Goal: Find specific page/section: Find specific page/section

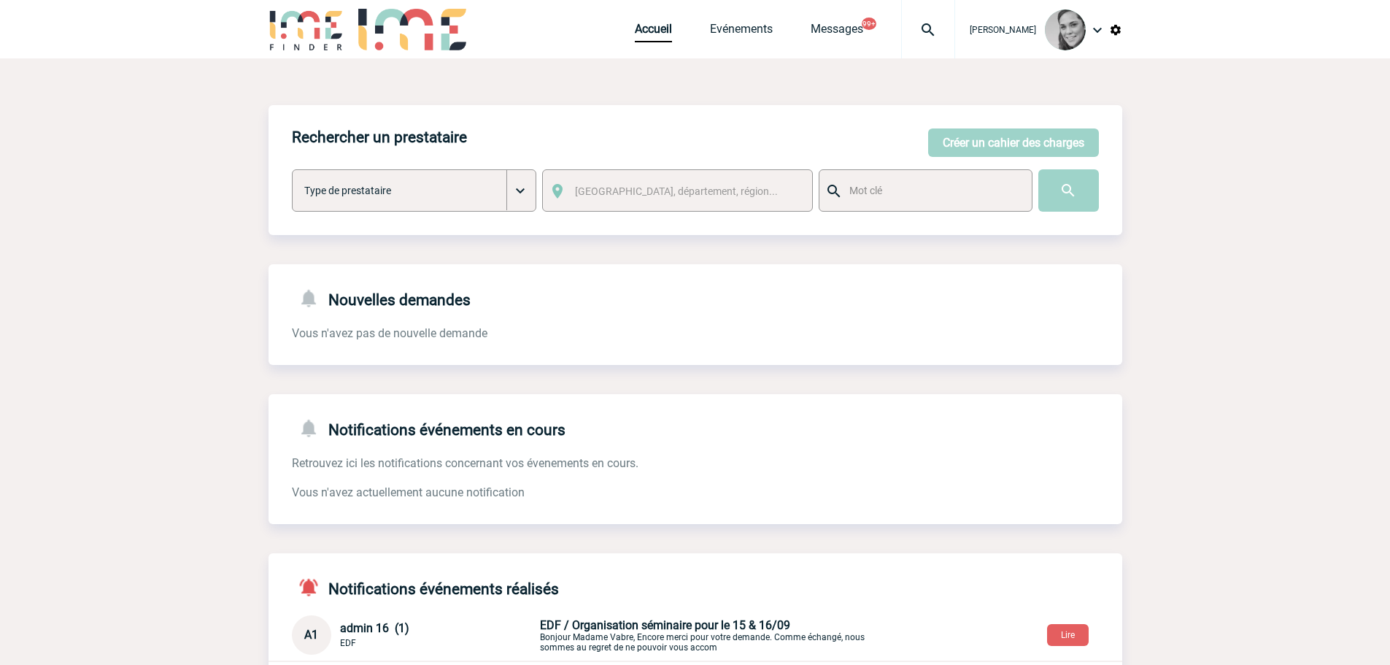
drag, startPoint x: 1057, startPoint y: 190, endPoint x: 1024, endPoint y: 193, distance: 33.0
click at [1057, 190] on input "image" at bounding box center [1068, 190] width 61 height 42
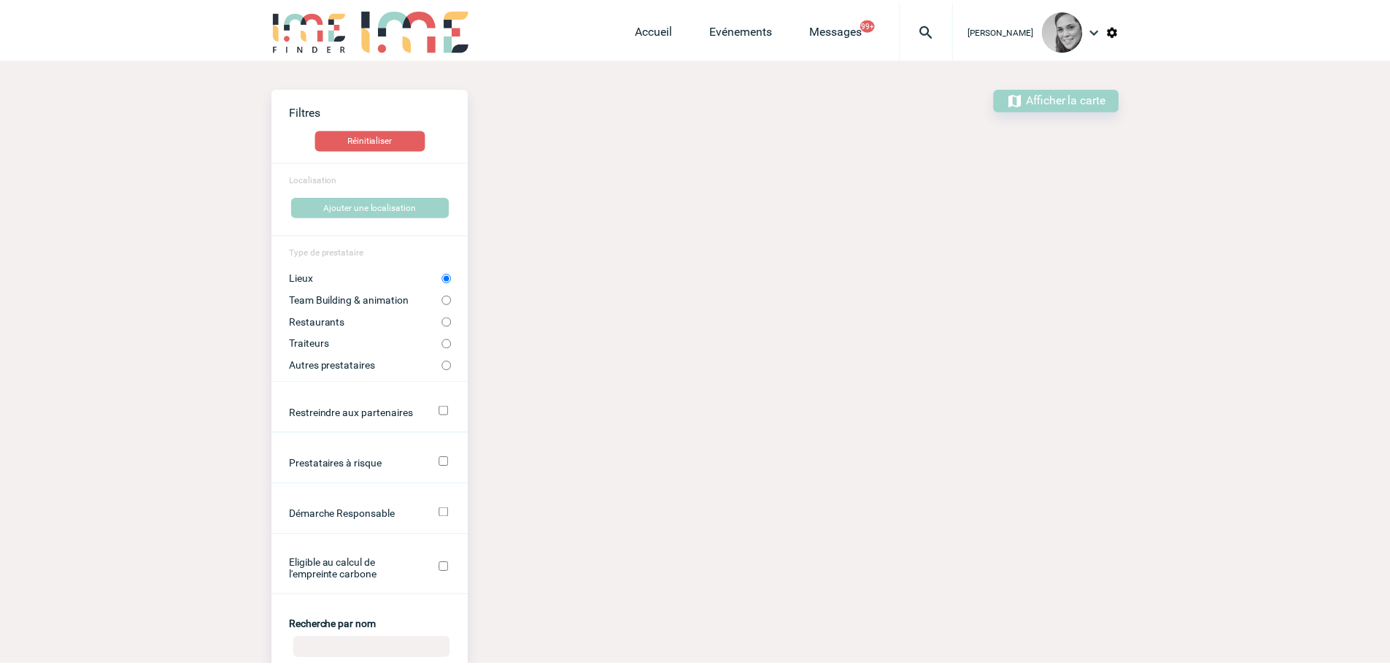
scroll to position [365, 0]
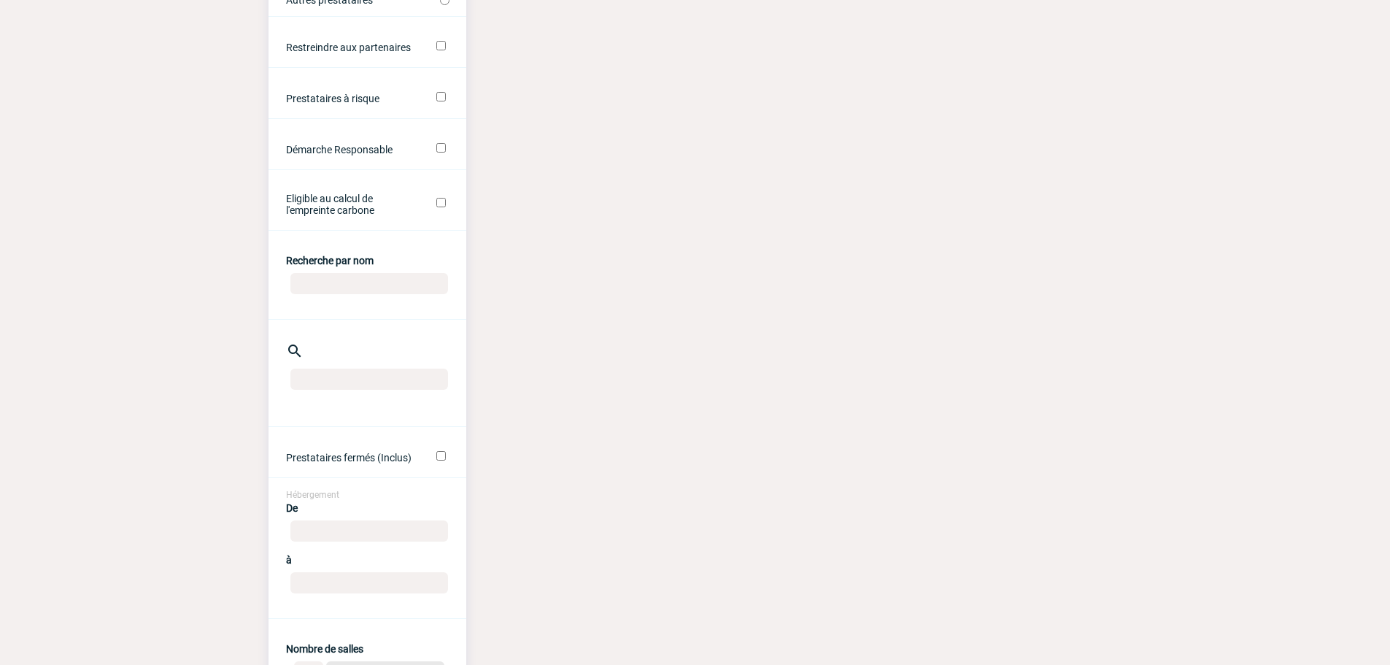
click at [335, 285] on input "Recherche par nom" at bounding box center [369, 283] width 158 height 21
type input "velasq"
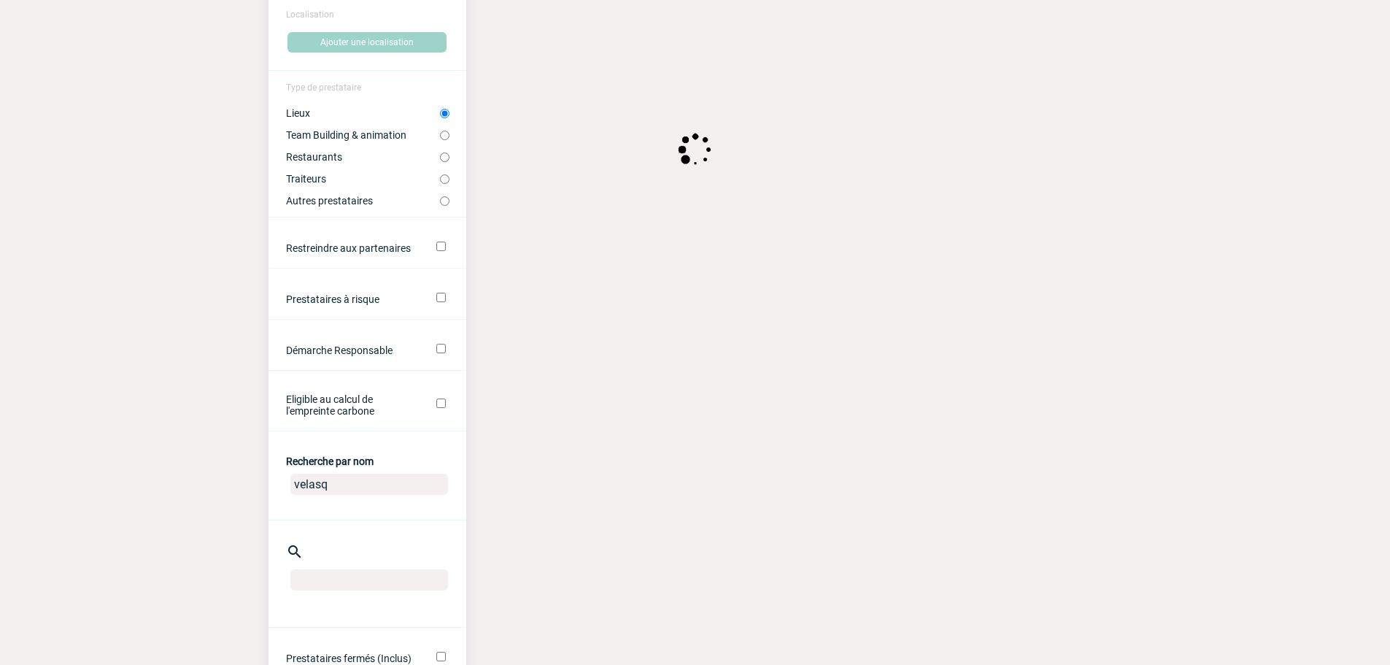
scroll to position [0, 0]
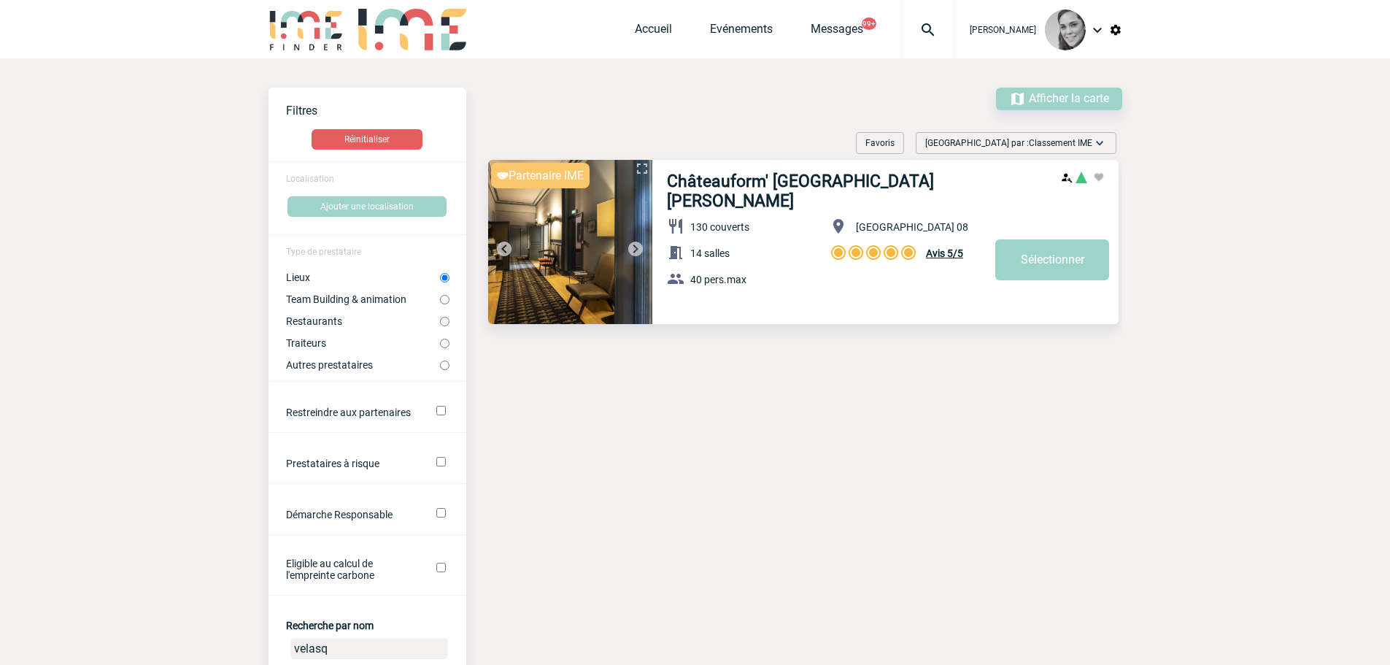
click at [605, 216] on img at bounding box center [570, 242] width 164 height 164
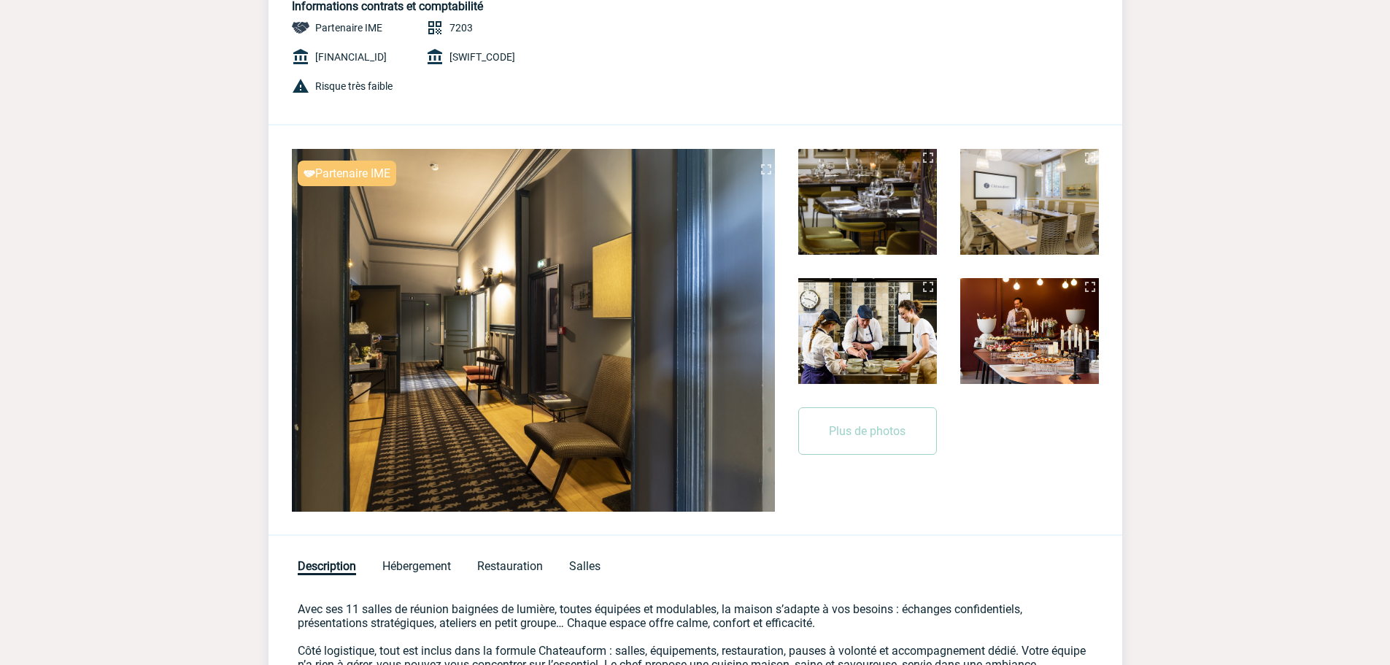
scroll to position [292, 0]
click at [761, 166] on img at bounding box center [766, 169] width 18 height 18
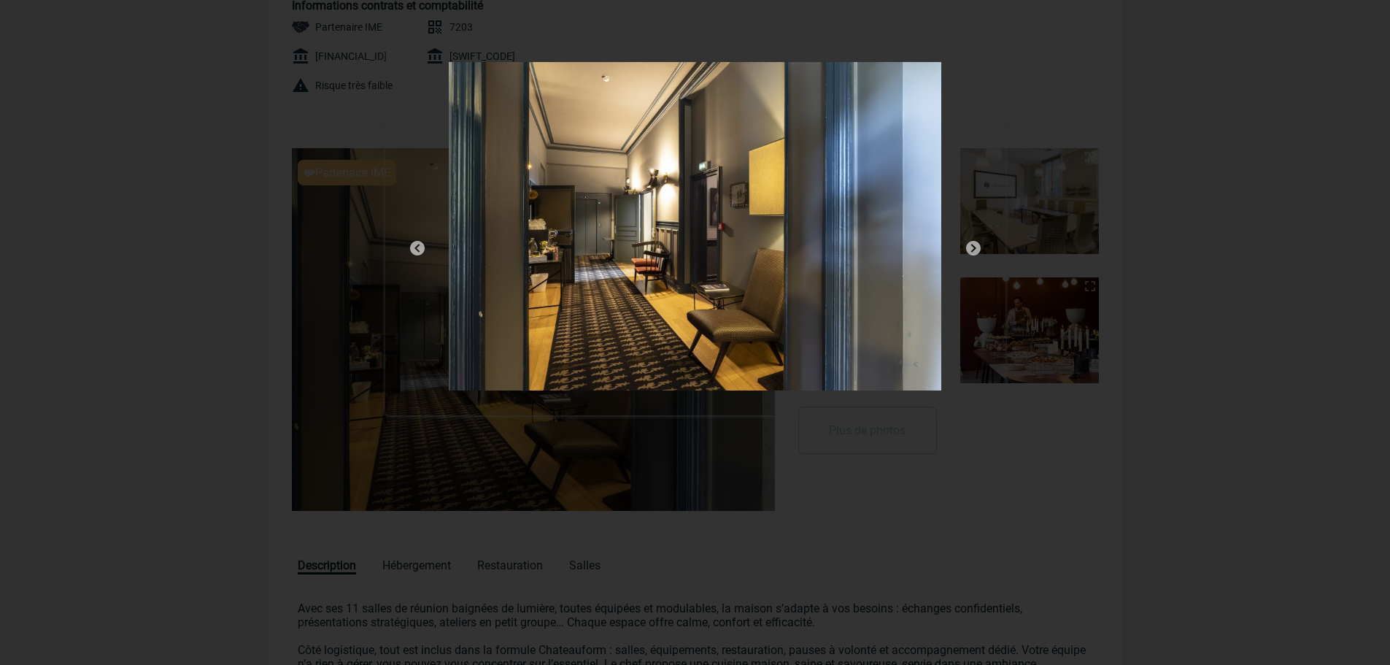
click at [966, 244] on img at bounding box center [973, 248] width 18 height 18
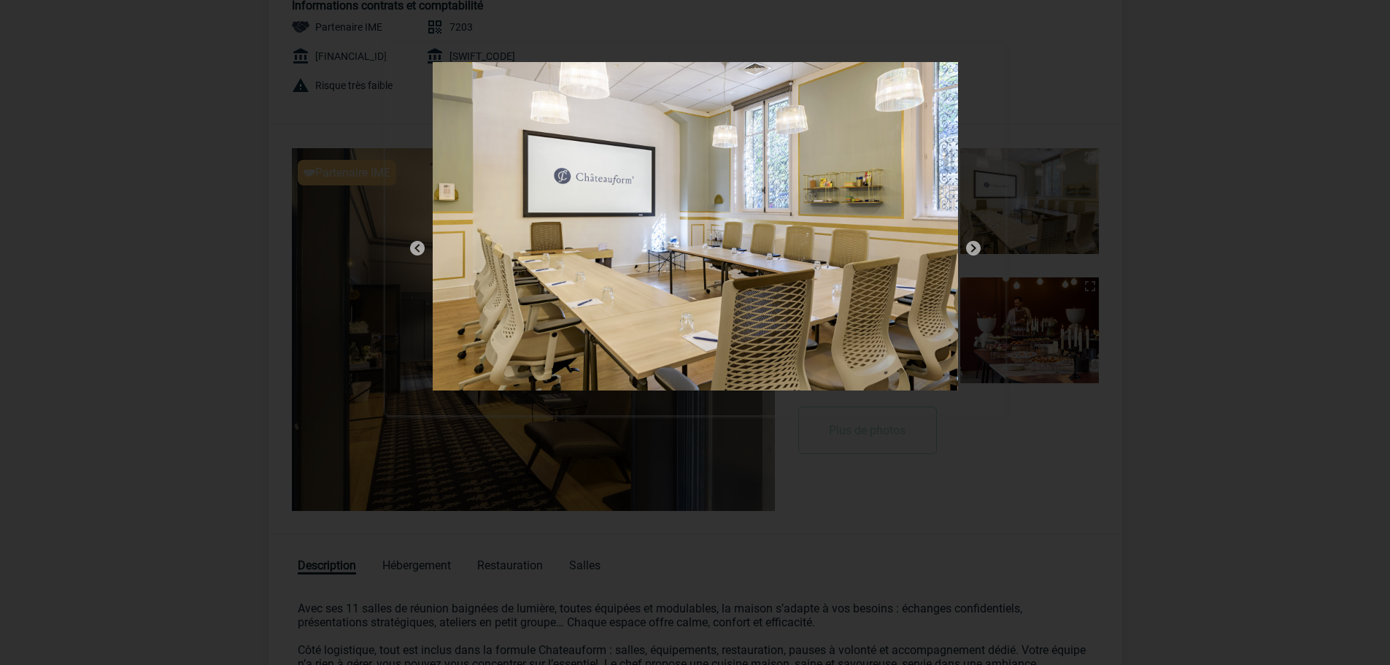
click at [966, 244] on img at bounding box center [973, 248] width 18 height 18
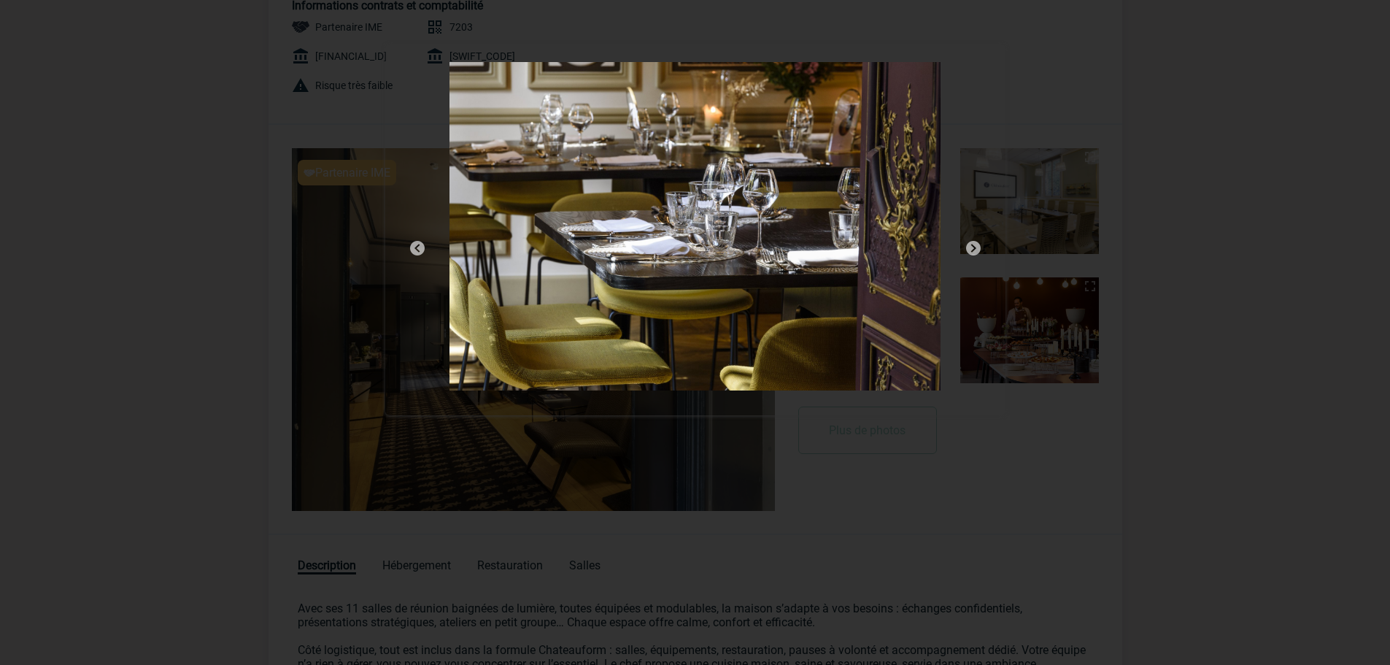
click at [969, 244] on img at bounding box center [973, 248] width 18 height 18
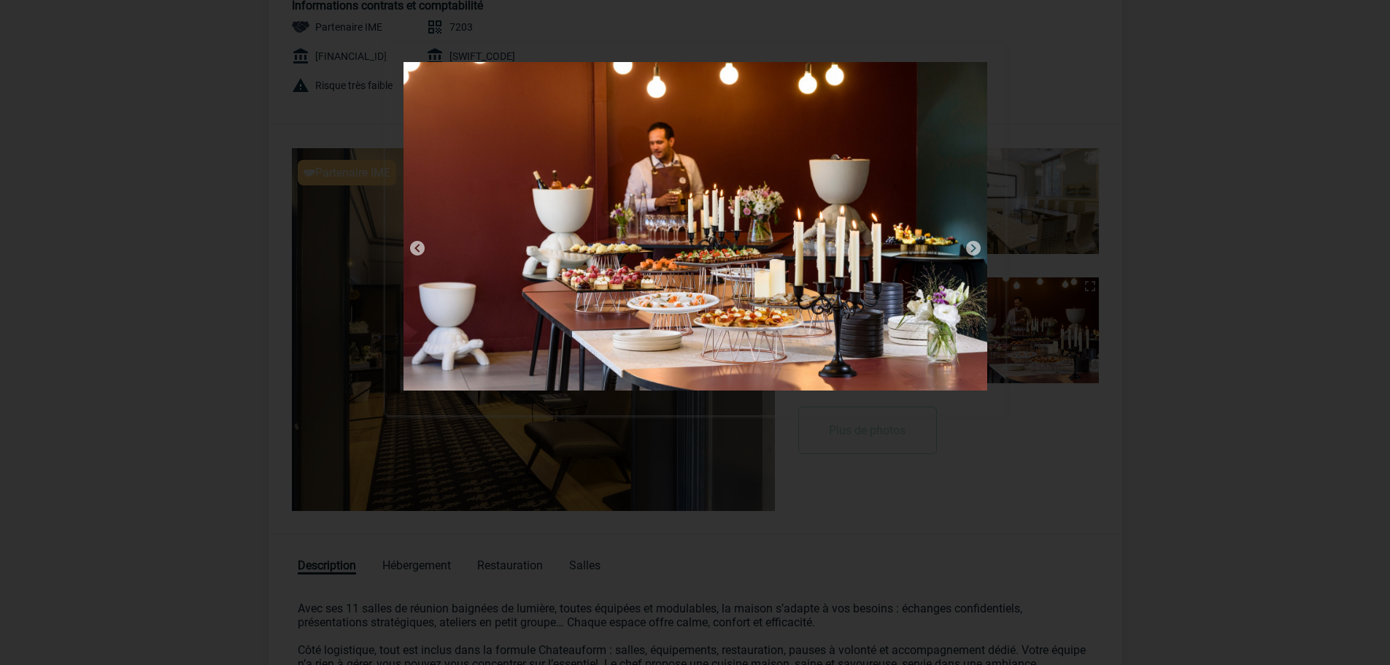
click at [969, 244] on img at bounding box center [973, 248] width 18 height 18
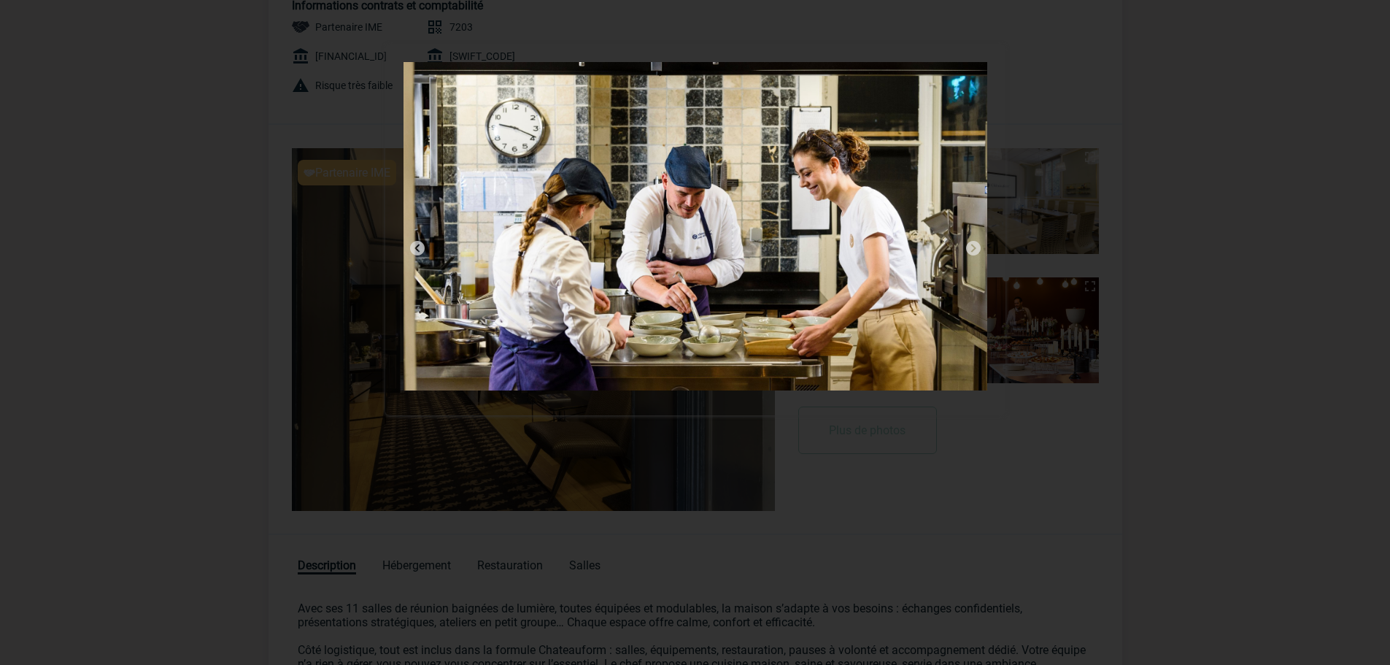
click at [969, 244] on img at bounding box center [973, 248] width 18 height 18
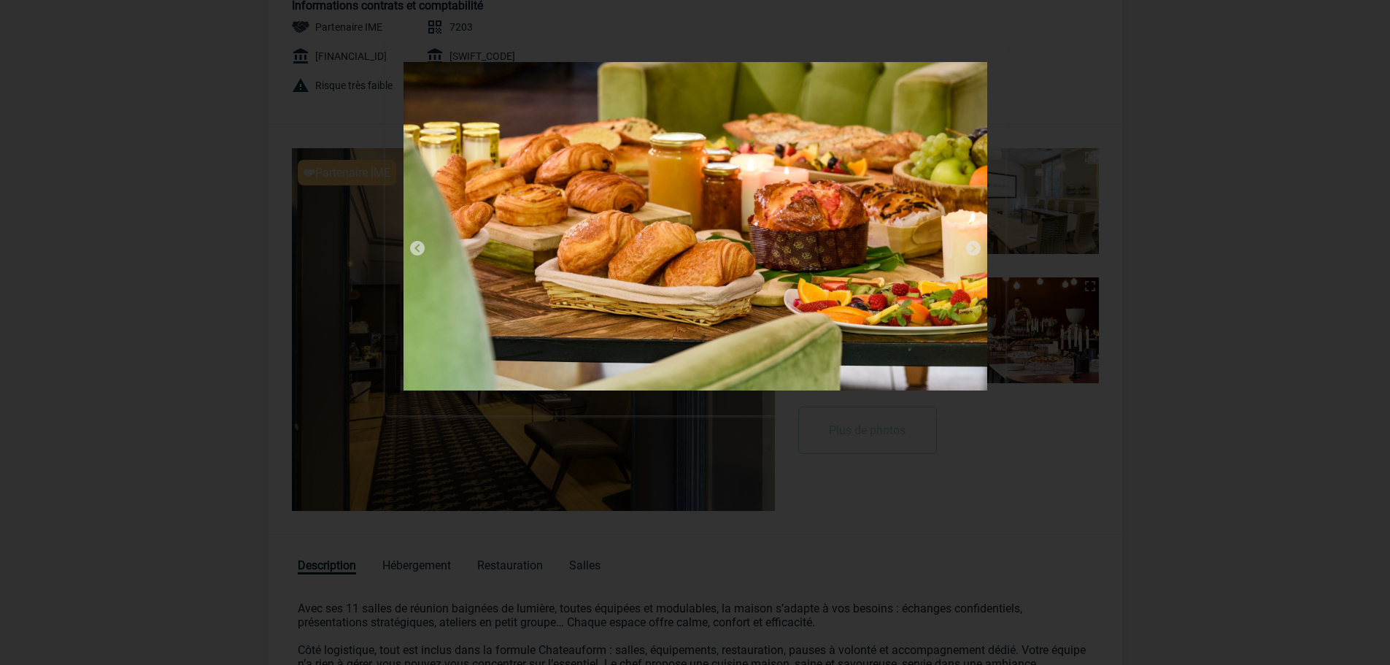
click at [969, 244] on img at bounding box center [973, 248] width 18 height 18
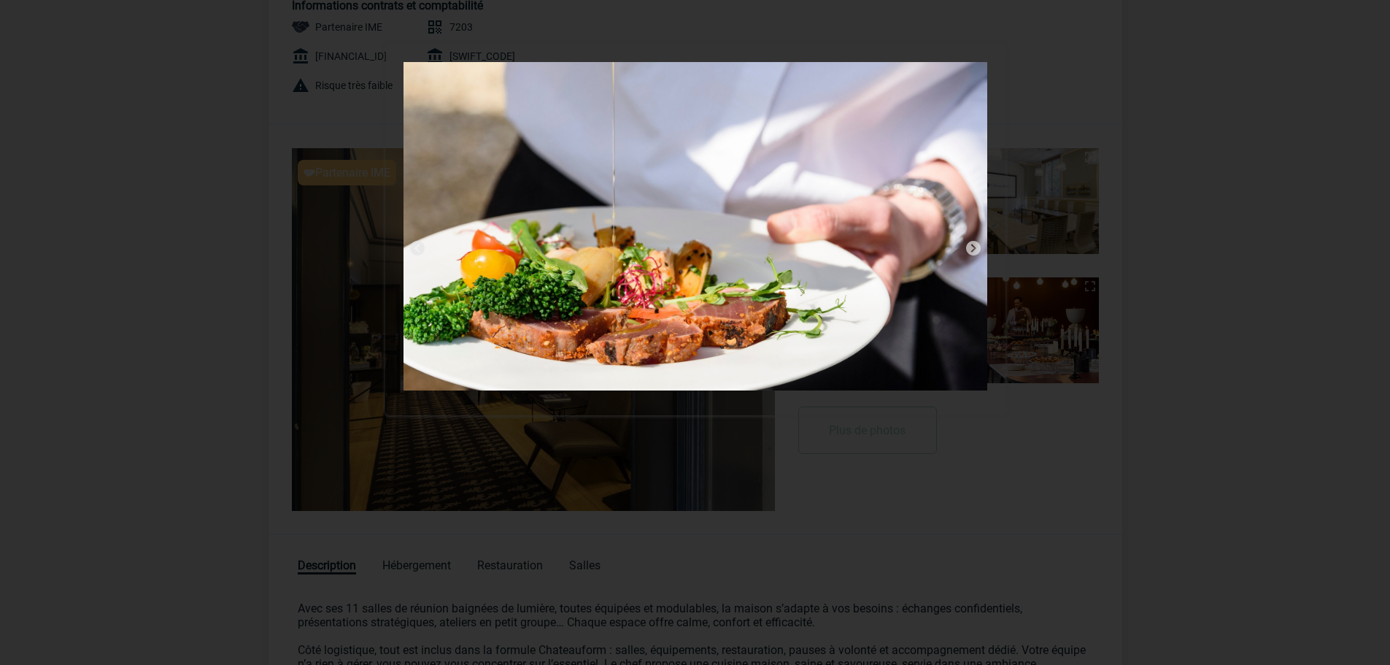
click at [969, 244] on img at bounding box center [973, 248] width 18 height 18
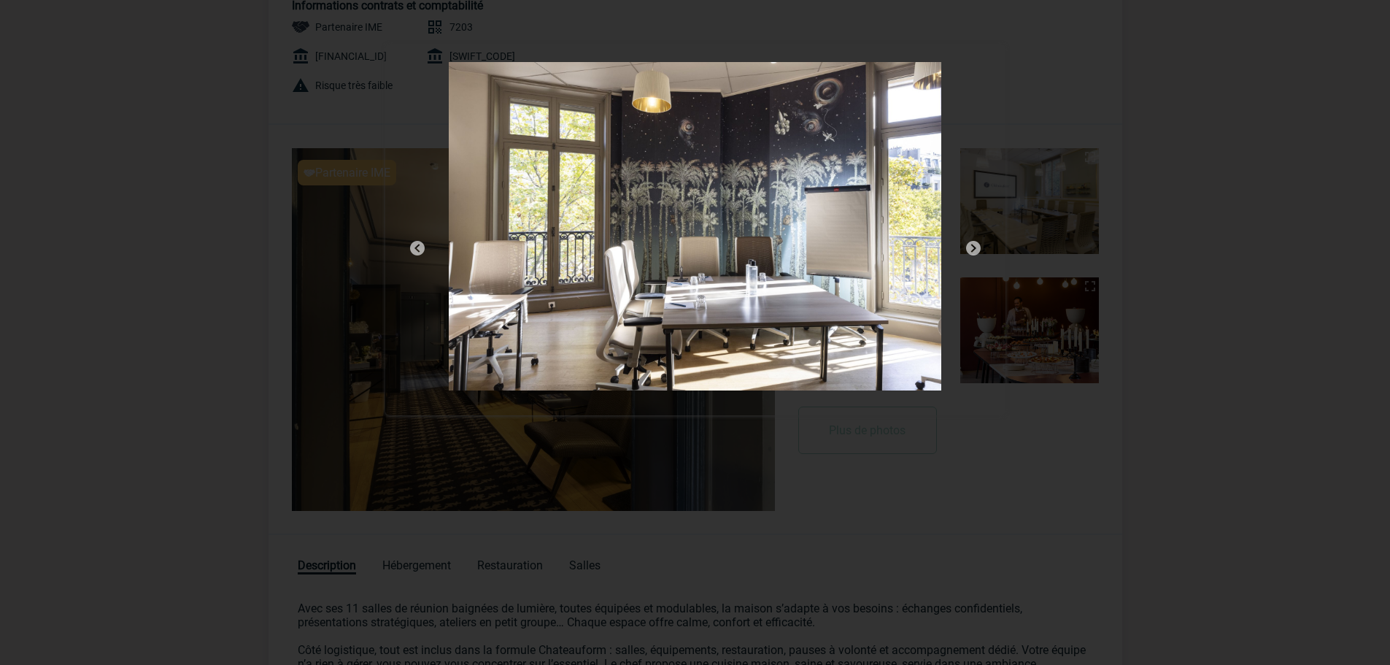
click at [969, 244] on img at bounding box center [973, 248] width 18 height 18
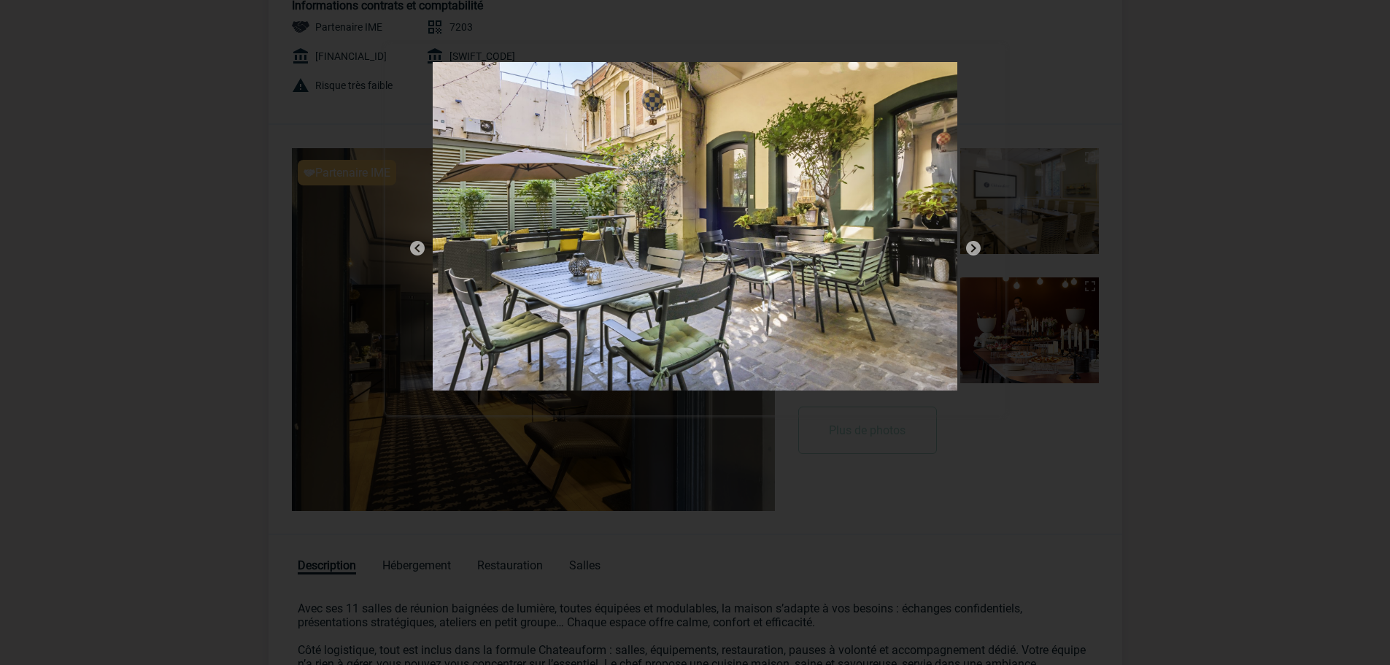
click at [969, 244] on img at bounding box center [973, 248] width 18 height 18
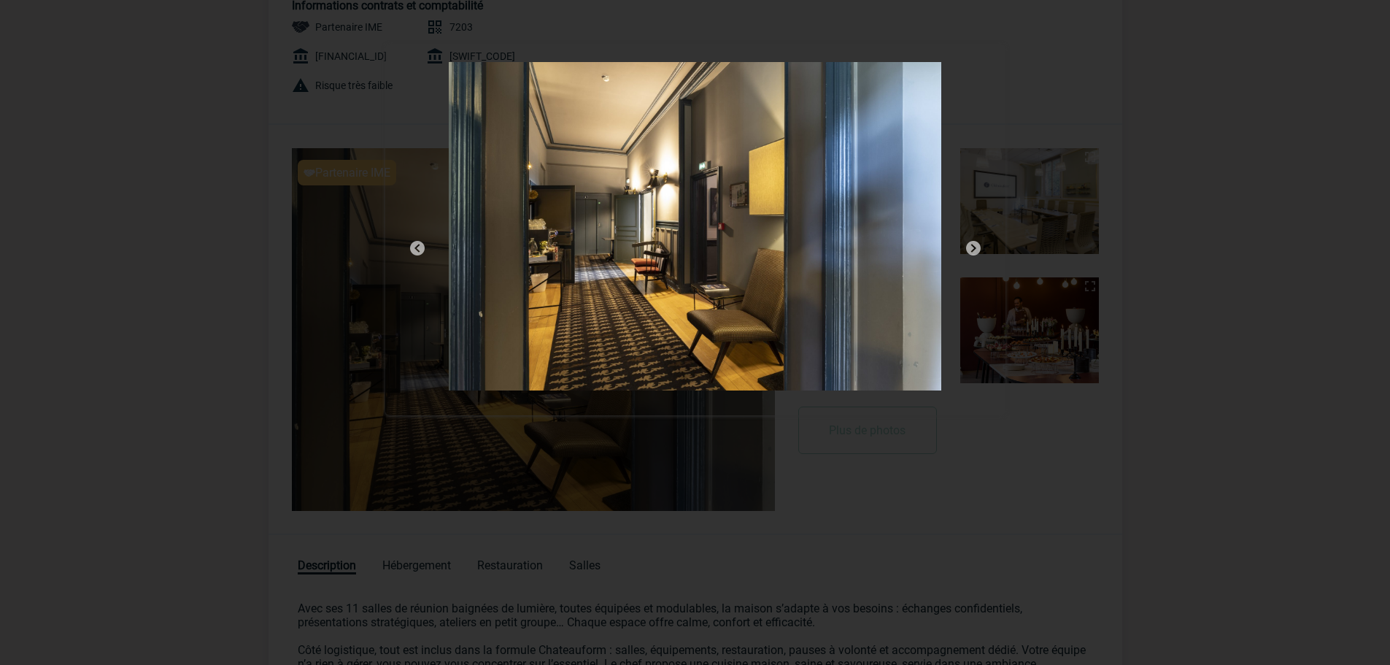
click at [969, 244] on img at bounding box center [973, 248] width 18 height 18
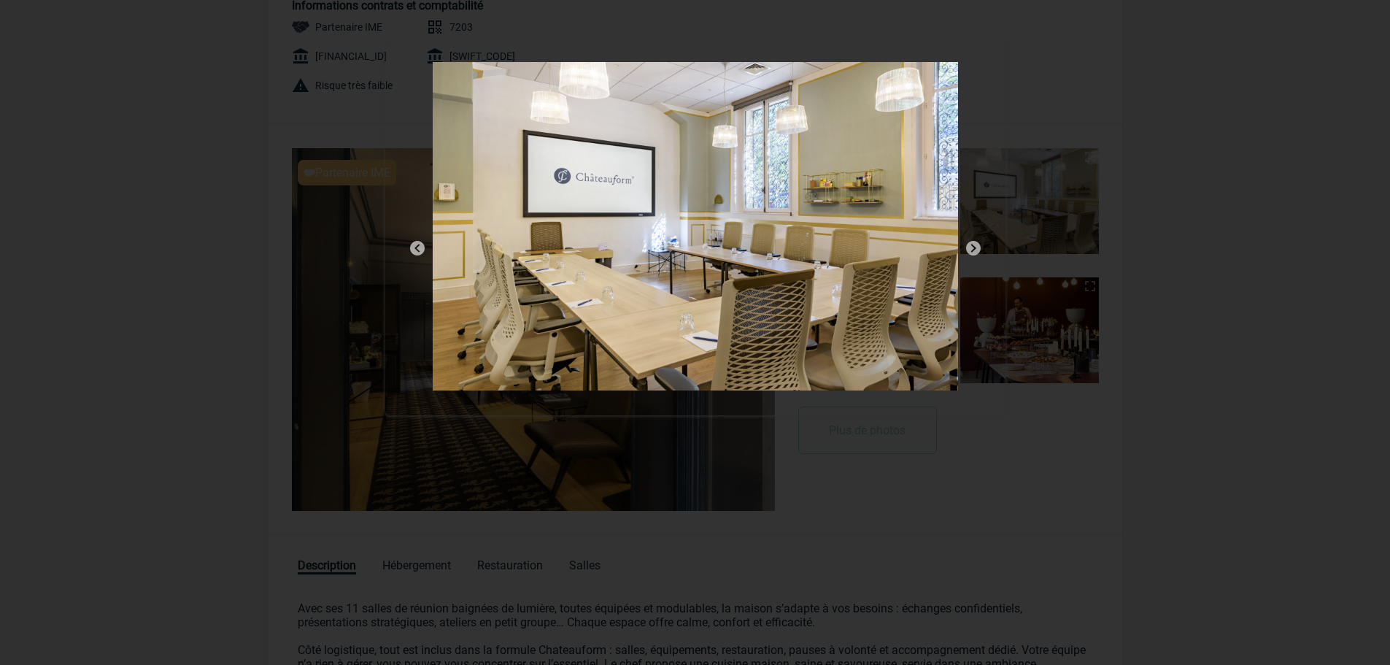
click at [969, 244] on img at bounding box center [973, 248] width 18 height 18
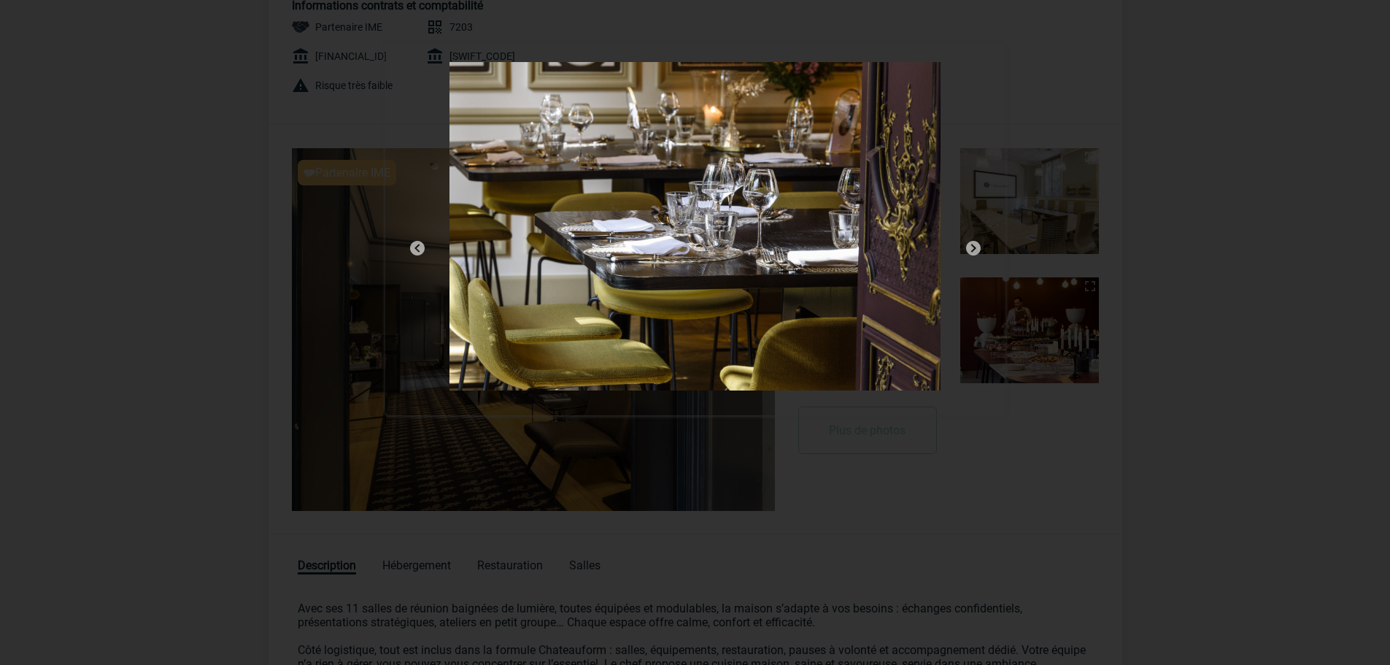
click at [969, 244] on img at bounding box center [973, 248] width 18 height 18
